Goal: Find specific page/section: Find specific page/section

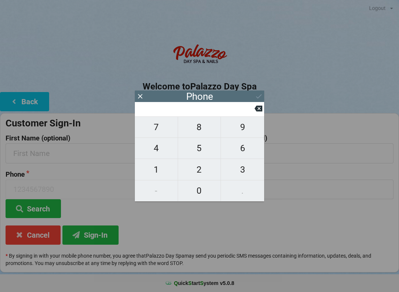
click at [254, 171] on span "3" at bounding box center [242, 170] width 43 height 16
type input "3"
click at [206, 171] on span "2" at bounding box center [199, 170] width 43 height 16
type input "32"
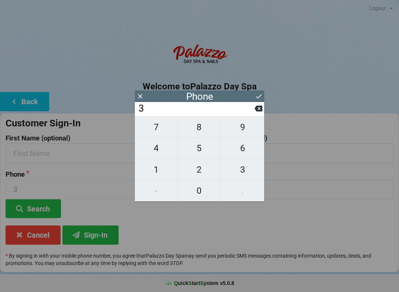
type input "32"
click at [159, 168] on span "1" at bounding box center [156, 170] width 43 height 16
type input "321"
click at [244, 129] on span "9" at bounding box center [242, 127] width 43 height 16
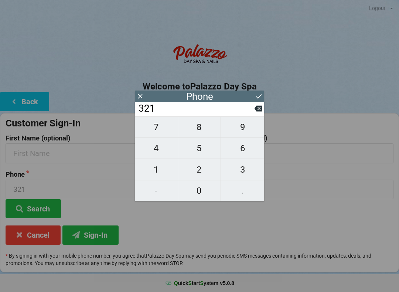
type input "3219"
click at [245, 151] on span "6" at bounding box center [242, 149] width 43 height 16
type input "32196"
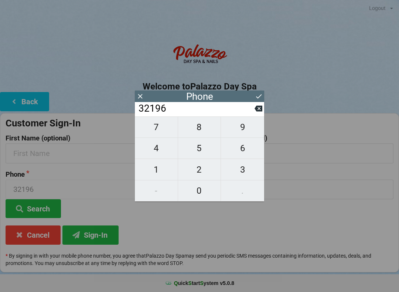
click at [166, 169] on span "1" at bounding box center [156, 170] width 43 height 16
type input "321961"
click at [205, 196] on span "0" at bounding box center [199, 191] width 43 height 16
type input "3219610"
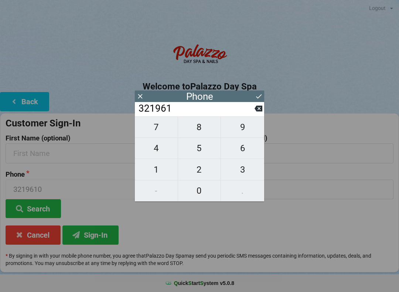
type input "3219610"
click at [208, 149] on span "5" at bounding box center [199, 149] width 43 height 16
type input "32196105"
click at [157, 129] on span "7" at bounding box center [156, 127] width 43 height 16
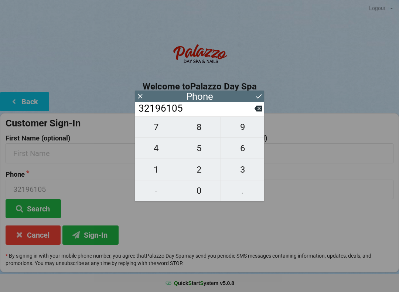
type input "321961057"
click at [257, 112] on icon at bounding box center [259, 109] width 8 height 6
type input "32196105"
click at [159, 171] on span "1" at bounding box center [156, 170] width 43 height 16
type input "321961051"
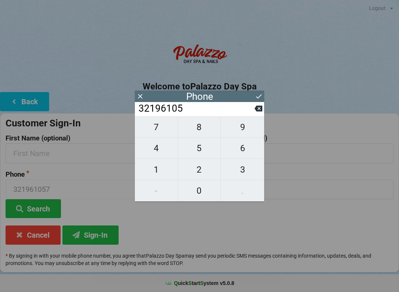
type input "321961051"
click at [164, 155] on span "4" at bounding box center [156, 149] width 43 height 16
type input "3219610514"
click at [256, 100] on icon at bounding box center [259, 96] width 8 height 8
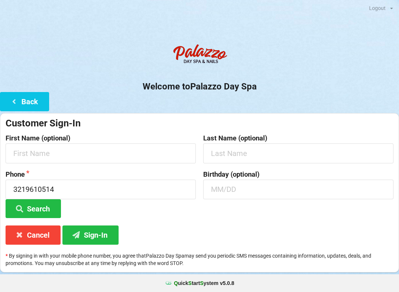
click at [28, 103] on button "Back" at bounding box center [24, 101] width 49 height 19
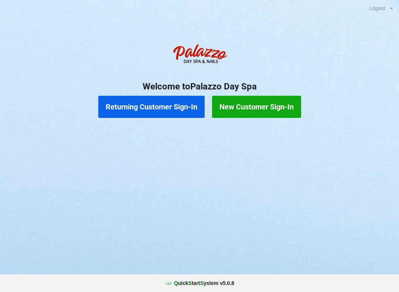
click at [148, 109] on button "Returning Customer Sign-In" at bounding box center [151, 107] width 107 height 22
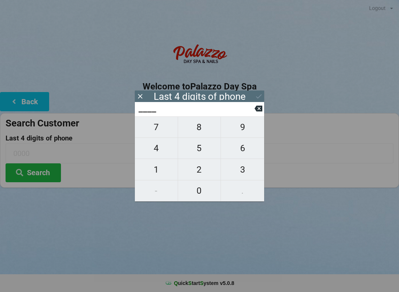
click at [246, 175] on span "3" at bounding box center [242, 170] width 43 height 16
type input "3___"
click at [202, 172] on span "2" at bounding box center [199, 170] width 43 height 16
type input "32__"
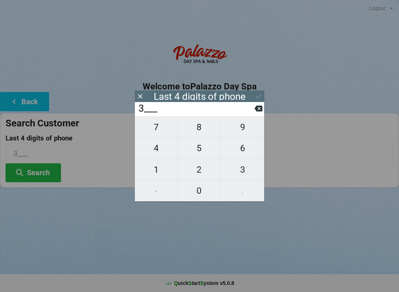
type input "32__"
click at [160, 173] on span "1" at bounding box center [156, 170] width 43 height 16
type input "321_"
click at [248, 131] on span "9" at bounding box center [242, 127] width 43 height 16
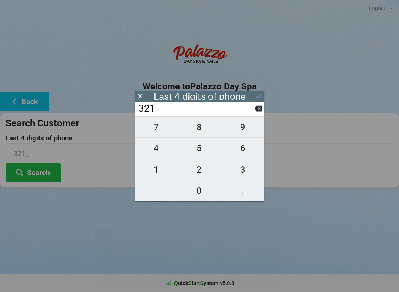
type input "3219"
click at [246, 153] on div "7 8 9 4 5 6 1 2 3 - 0 ." at bounding box center [199, 159] width 129 height 85
click at [247, 131] on div "7 8 9 4 5 6 1 2 3 - 0 ." at bounding box center [199, 159] width 129 height 85
click at [256, 114] on button at bounding box center [259, 109] width 8 height 10
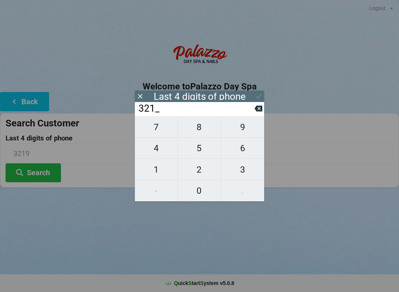
click at [256, 112] on icon at bounding box center [259, 109] width 8 height 8
click at [257, 112] on icon at bounding box center [259, 109] width 8 height 6
click at [254, 112] on input "3___" at bounding box center [196, 109] width 117 height 12
click at [256, 112] on icon at bounding box center [259, 109] width 8 height 6
click at [205, 193] on span "0" at bounding box center [199, 191] width 43 height 16
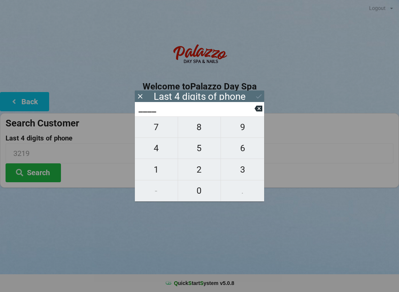
type input "0___"
click at [206, 152] on span "5" at bounding box center [199, 149] width 43 height 16
type input "05__"
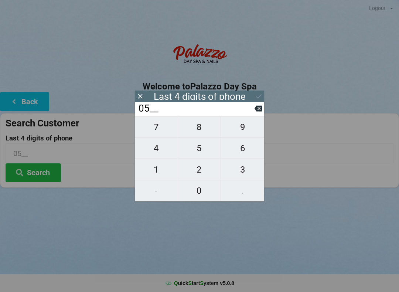
click at [163, 172] on span "1" at bounding box center [156, 170] width 43 height 16
type input "051_"
click at [161, 149] on span "4" at bounding box center [156, 149] width 43 height 16
type input "0514"
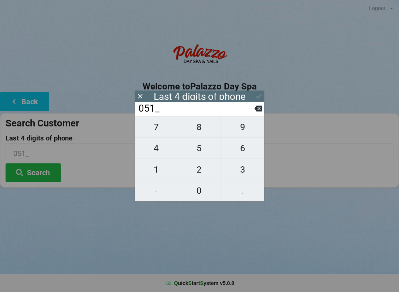
type input "0514"
click at [260, 97] on icon at bounding box center [259, 96] width 8 height 8
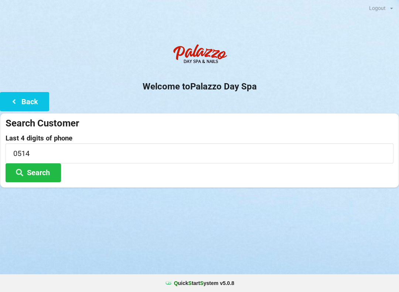
click at [41, 176] on button "Search" at bounding box center [33, 172] width 55 height 19
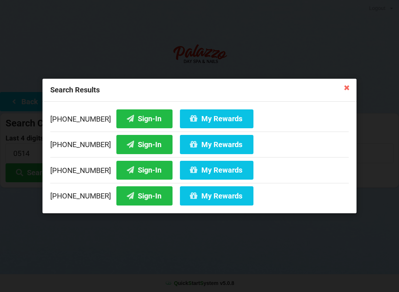
click at [132, 116] on button "Sign-In" at bounding box center [145, 118] width 56 height 19
